Goal: Find specific page/section: Find specific page/section

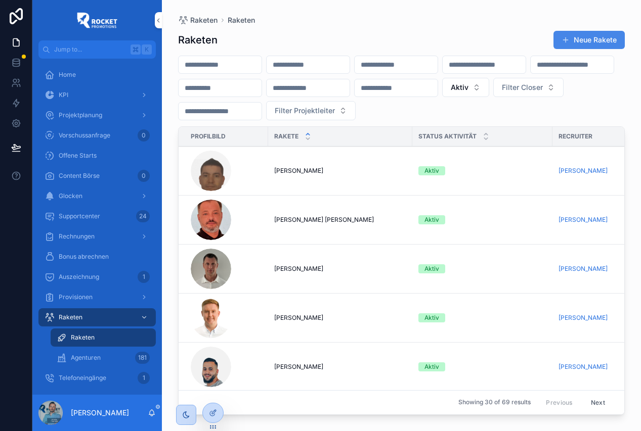
scroll to position [133, 0]
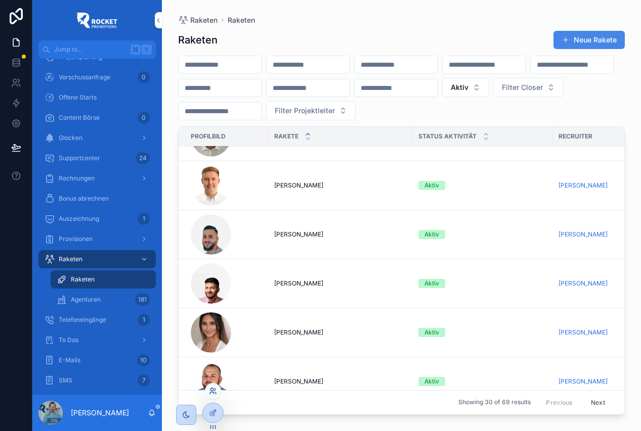
click at [213, 391] on icon at bounding box center [213, 391] width 8 height 8
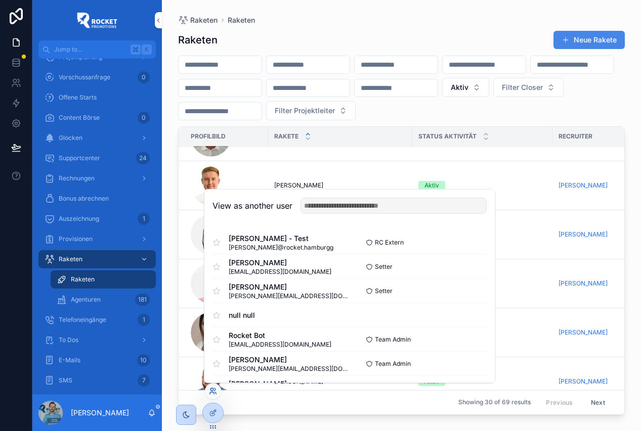
click at [215, 390] on icon at bounding box center [214, 389] width 1 height 3
click at [233, 418] on div "Raketen Neue Rakete Aktiv Filter Closer Filter Projektleiter Profilbild Rakete …" at bounding box center [401, 221] width 447 height 395
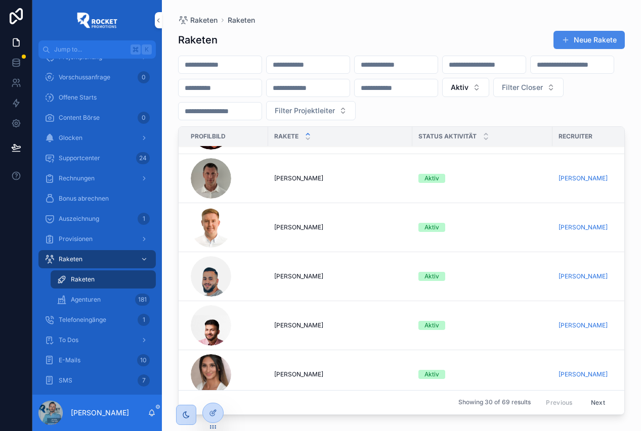
scroll to position [95, 0]
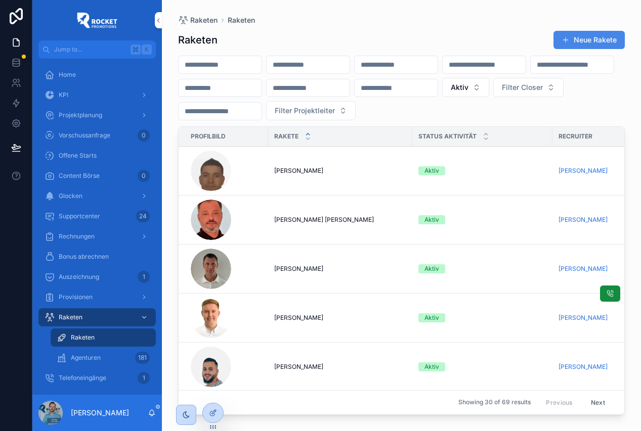
scroll to position [95, 0]
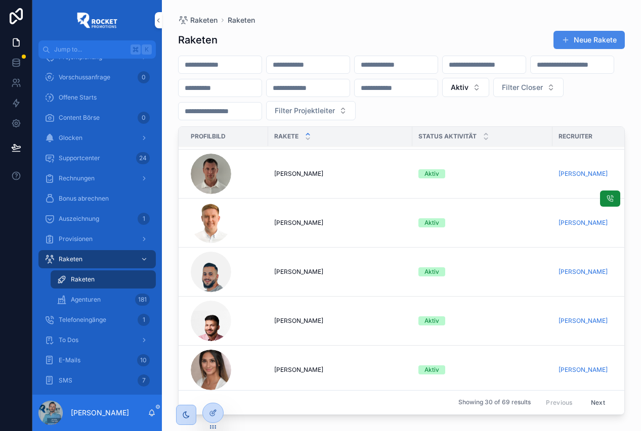
click at [381, 223] on div "Alexej Braun Alexej Braun" at bounding box center [340, 223] width 132 height 8
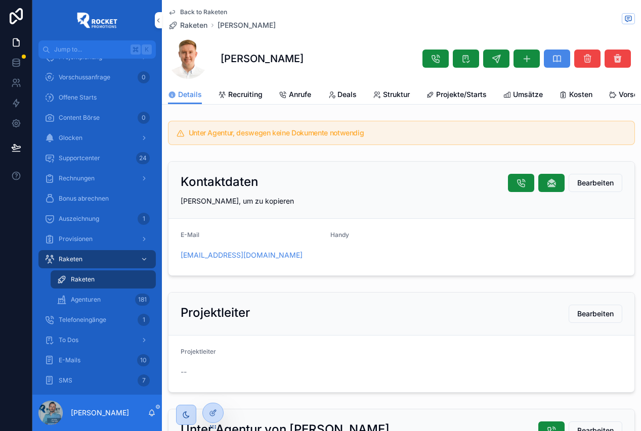
click at [193, 11] on span "Back to Raketen" at bounding box center [203, 12] width 47 height 8
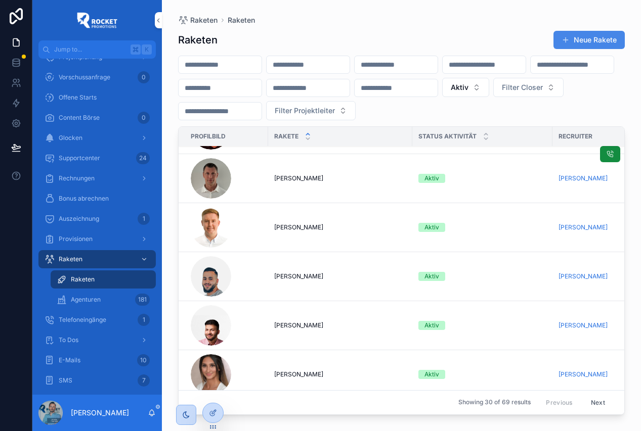
scroll to position [98, 0]
